Goal: Unclear: Unclear

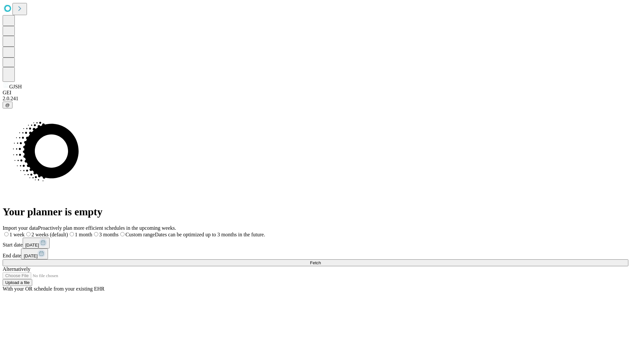
click at [321, 260] on span "Fetch" at bounding box center [315, 262] width 11 height 5
